Goal: Information Seeking & Learning: Learn about a topic

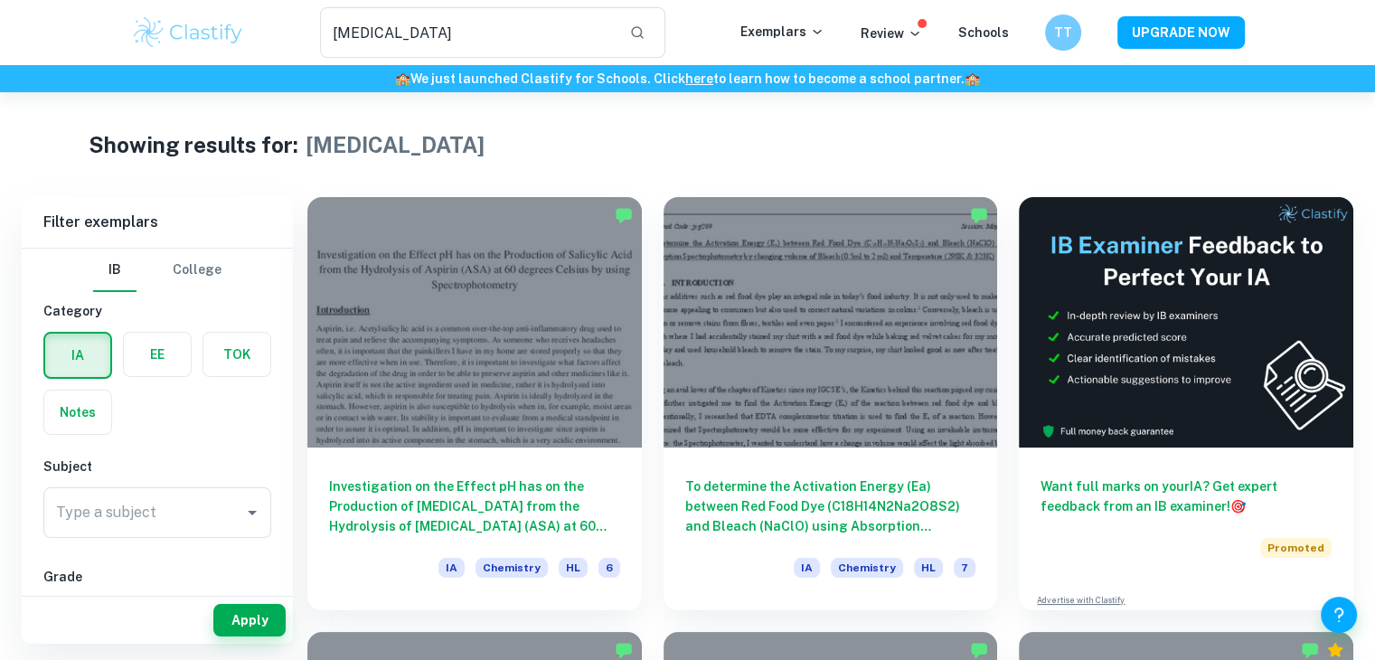
scroll to position [1567, 0]
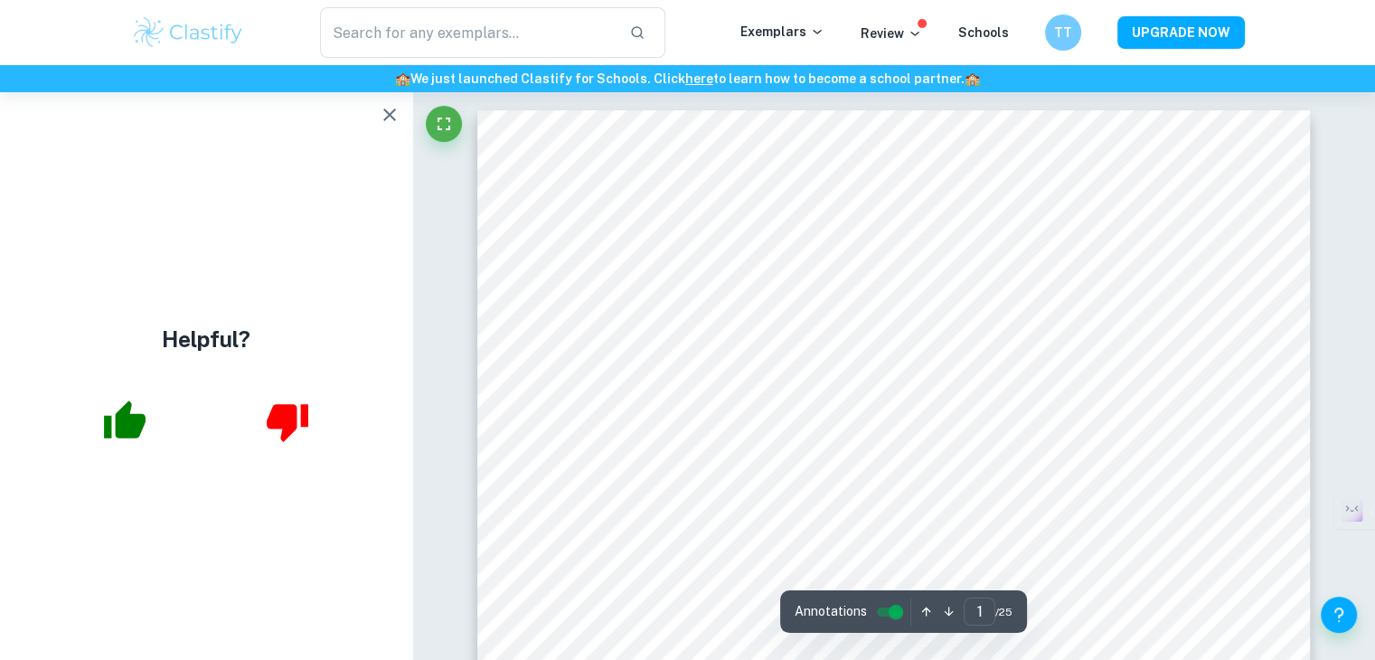
scroll to position [1567, 0]
